Goal: Task Accomplishment & Management: Use online tool/utility

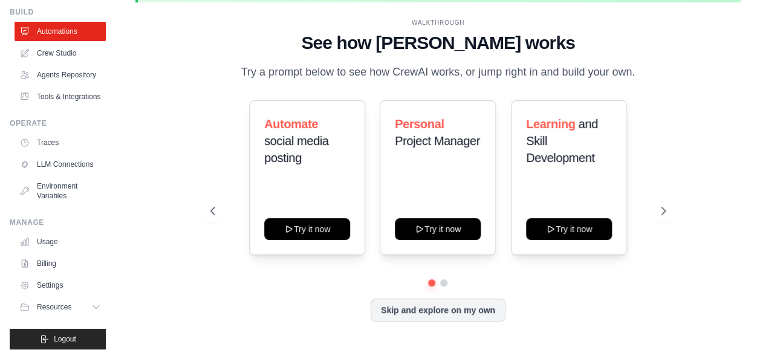
scroll to position [72, 0]
click at [62, 155] on link "LLM Connections" at bounding box center [61, 164] width 91 height 19
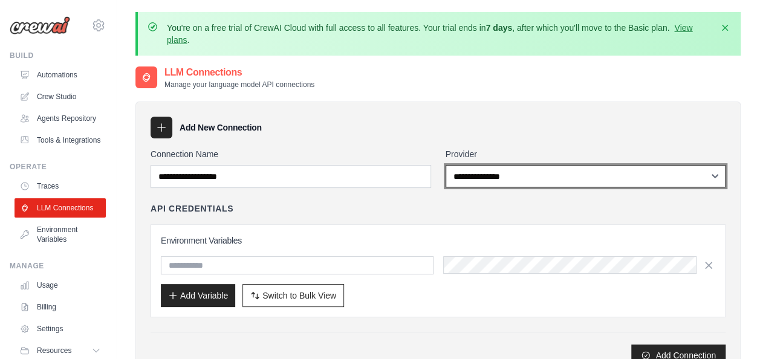
click at [482, 169] on select "**********" at bounding box center [586, 176] width 281 height 22
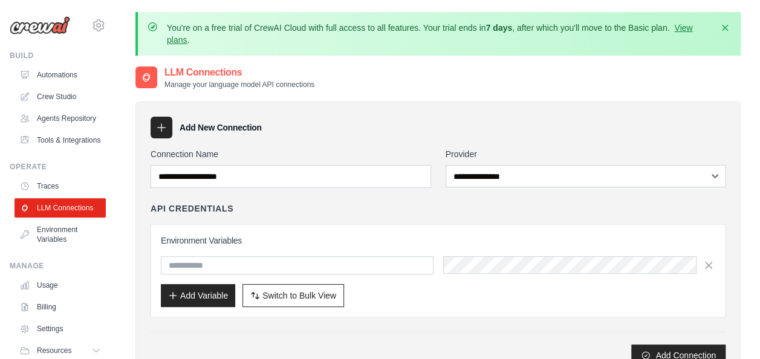
click at [497, 135] on div "Add New Connection" at bounding box center [438, 128] width 575 height 22
click at [47, 119] on link "Agents Repository" at bounding box center [61, 118] width 91 height 19
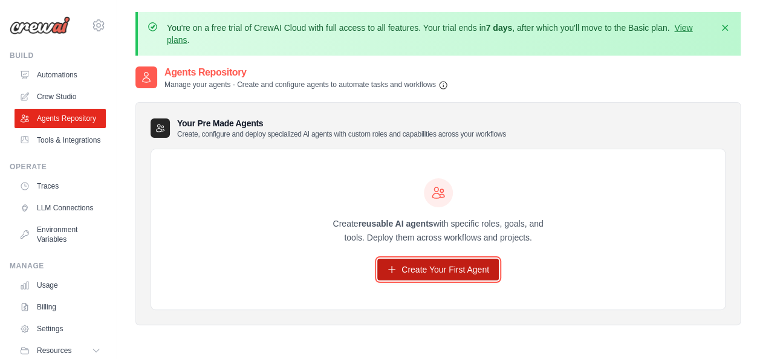
click at [428, 278] on link "Create Your First Agent" at bounding box center [438, 270] width 122 height 22
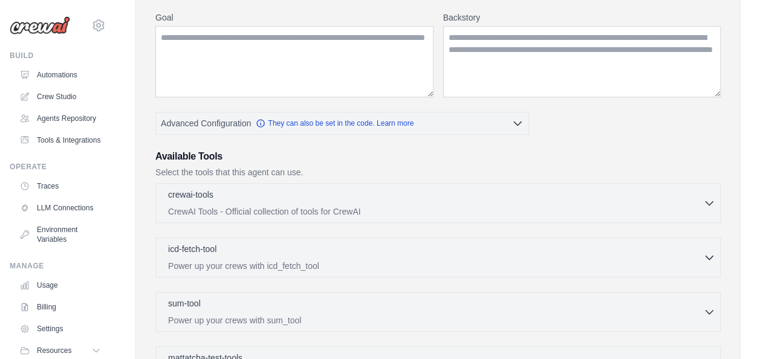
scroll to position [181, 0]
